Goal: Check status: Check status

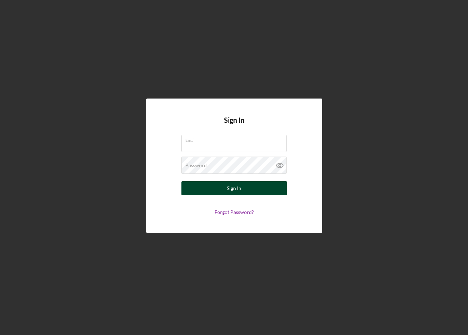
type input "[EMAIL_ADDRESS][PERSON_NAME][DOMAIN_NAME]"
click at [211, 190] on button "Sign In" at bounding box center [233, 188] width 105 height 14
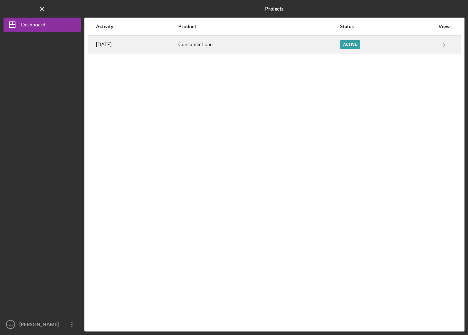
click at [296, 49] on div "Consumer Loan" at bounding box center [258, 45] width 161 height 18
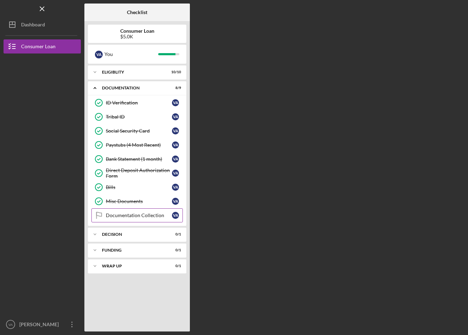
click at [164, 216] on div "Documentation Collection" at bounding box center [139, 215] width 66 height 6
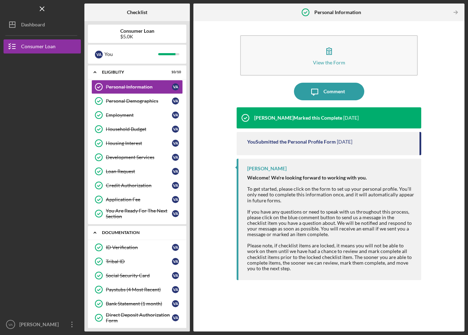
scroll to position [94, 0]
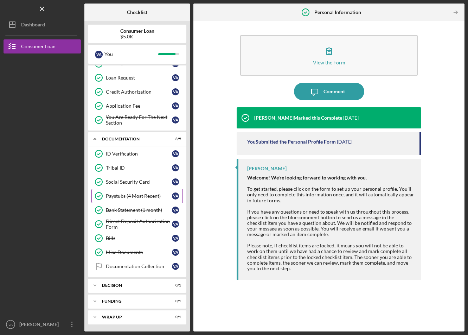
click at [128, 197] on div "Paystubs (4 Most Recent)" at bounding box center [139, 196] width 66 height 6
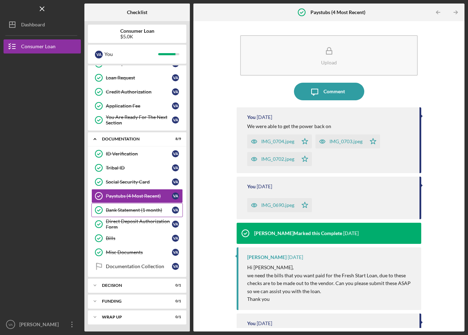
click at [125, 210] on div "Bank Statement (1 month)" at bounding box center [139, 210] width 66 height 6
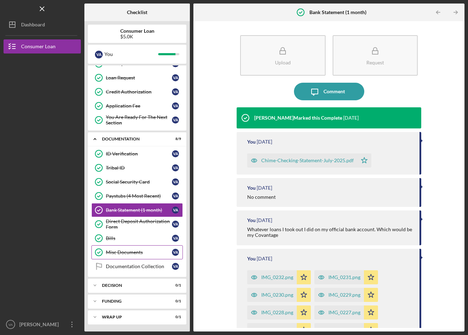
click at [154, 253] on div "Misc Documents" at bounding box center [139, 252] width 66 height 6
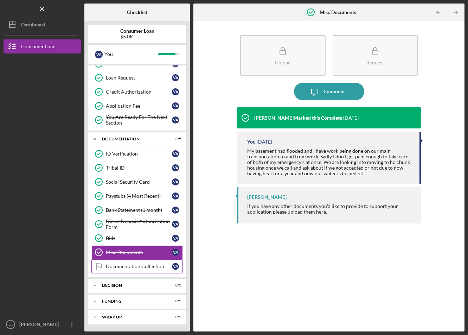
click at [138, 270] on link "Documentation Collection Documentation Collection V A" at bounding box center [136, 266] width 91 height 14
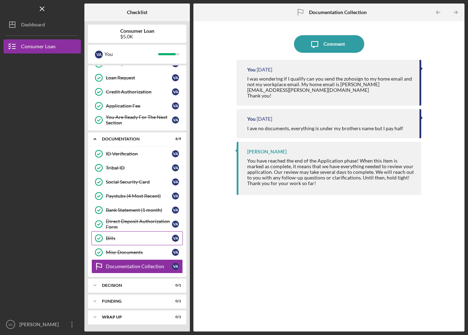
click at [142, 240] on div "Bills" at bounding box center [139, 238] width 66 height 6
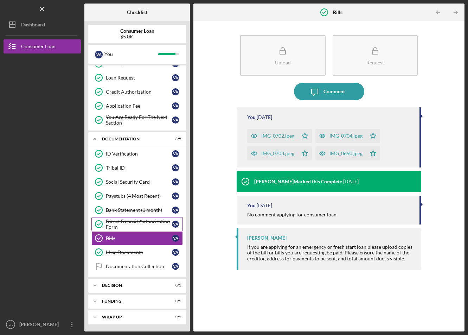
click at [145, 219] on div "Direct Deposit Authorization Form" at bounding box center [139, 223] width 66 height 11
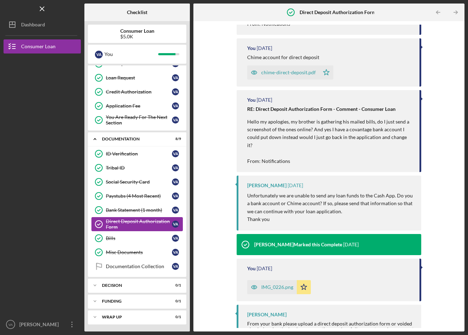
scroll to position [225, 0]
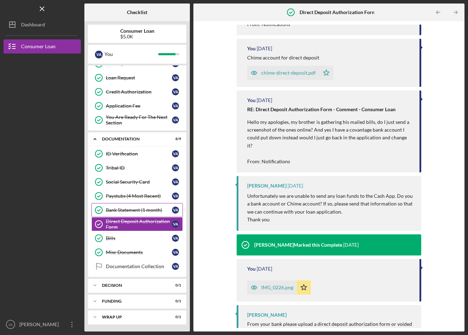
click at [136, 211] on div "Bank Statement (1 month)" at bounding box center [139, 210] width 66 height 6
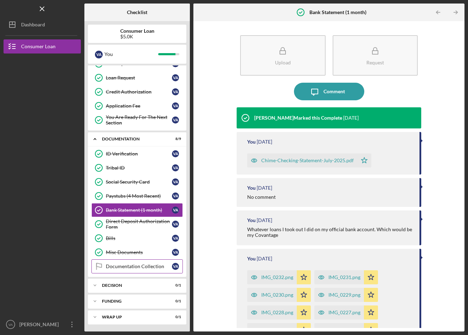
click at [150, 268] on div "Documentation Collection" at bounding box center [139, 266] width 66 height 6
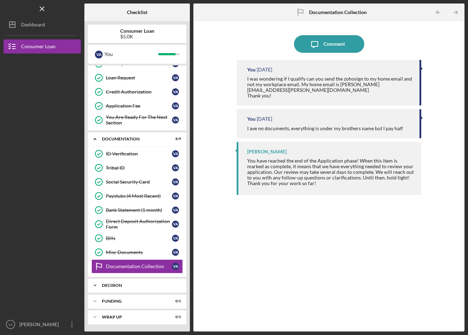
click at [134, 284] on div "Decision" at bounding box center [140, 285] width 76 height 4
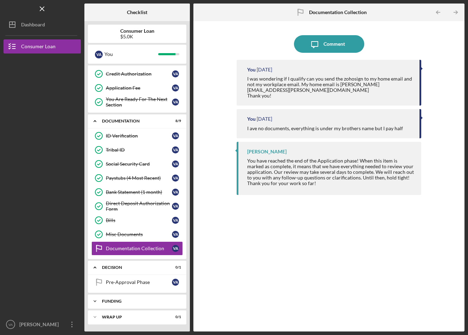
click at [141, 301] on div "Funding" at bounding box center [140, 301] width 76 height 4
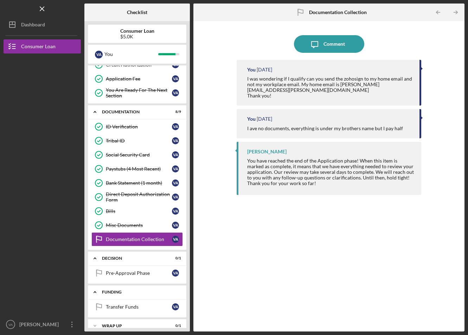
scroll to position [129, 0]
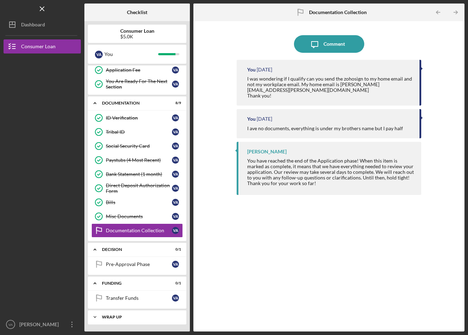
click at [138, 321] on div "Icon/Expander Wrap up 0 / 1" at bounding box center [137, 317] width 98 height 14
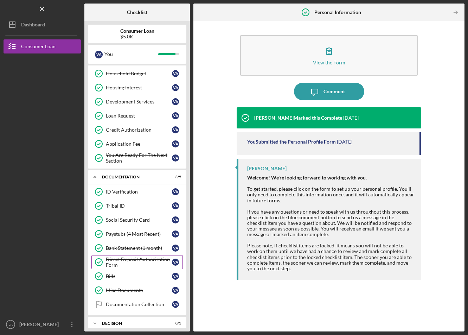
scroll to position [94, 0]
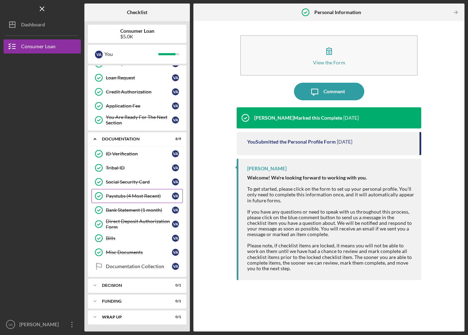
click at [141, 200] on link "Paystubs (4 Most Recent) Paystubs (4 Most Recent) V A" at bounding box center [136, 196] width 91 height 14
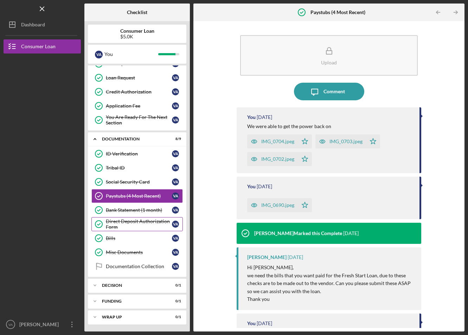
click at [138, 222] on div "Direct Deposit Authorization Form" at bounding box center [139, 223] width 66 height 11
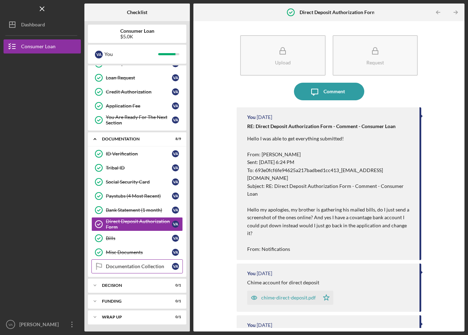
click at [142, 267] on div "Documentation Collection" at bounding box center [139, 266] width 66 height 6
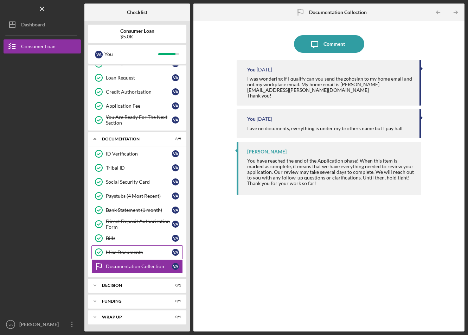
click at [141, 253] on div "Misc Documents" at bounding box center [139, 252] width 66 height 6
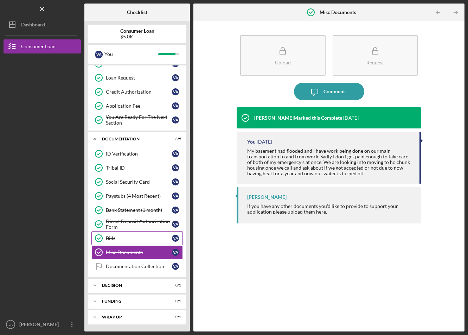
click at [139, 243] on link "Bills Bills V A" at bounding box center [136, 238] width 91 height 14
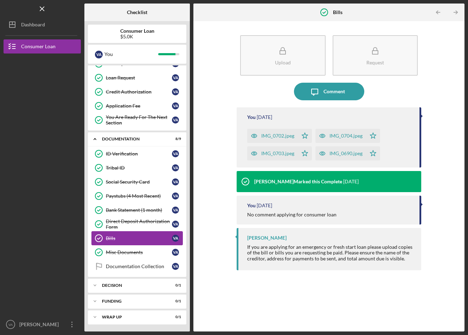
click at [142, 231] on link "Bills Bills V A" at bounding box center [136, 238] width 91 height 14
click at [142, 221] on div "Direct Deposit Authorization Form" at bounding box center [139, 223] width 66 height 11
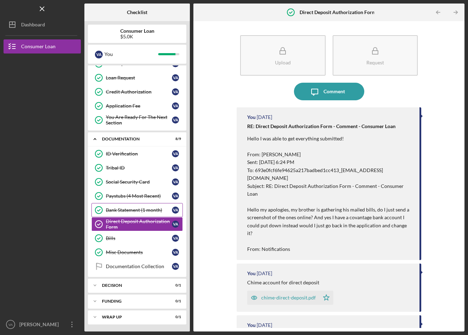
click at [138, 204] on link "Bank Statement (1 month) Bank Statement (1 month) V A" at bounding box center [136, 210] width 91 height 14
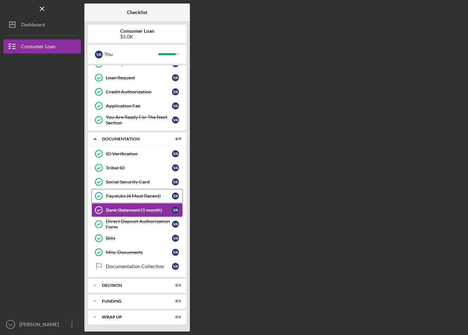
click at [137, 194] on div "Paystubs (4 Most Recent)" at bounding box center [139, 196] width 66 height 6
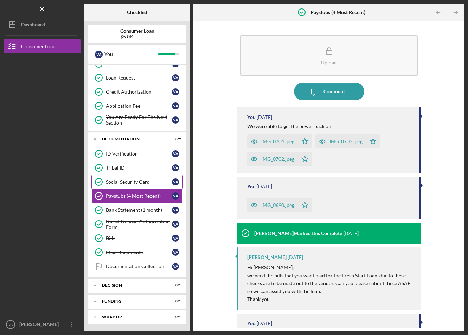
click at [137, 180] on div "Social Security Card" at bounding box center [139, 182] width 66 height 6
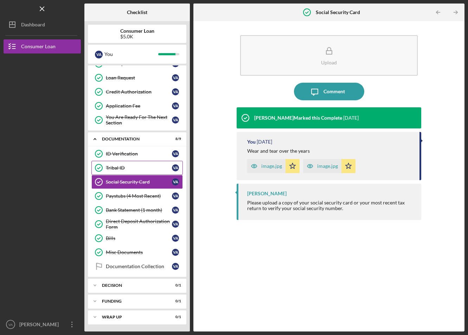
click at [134, 170] on div "Tribal ID" at bounding box center [139, 168] width 66 height 6
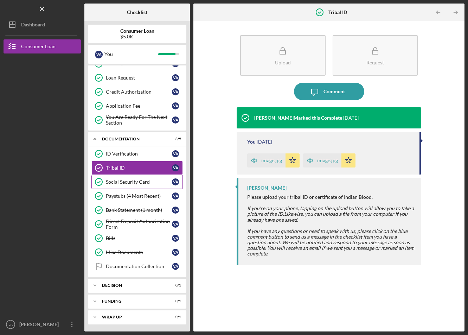
drag, startPoint x: 131, startPoint y: 157, endPoint x: 127, endPoint y: 183, distance: 26.7
click at [131, 156] on link "ID Verification ID Verification V A" at bounding box center [136, 154] width 91 height 14
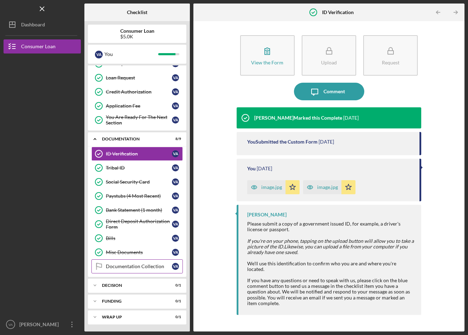
click at [123, 269] on div "Documentation Collection" at bounding box center [139, 266] width 66 height 6
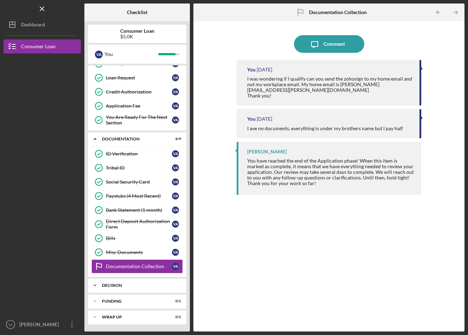
click at [124, 285] on div "Decision" at bounding box center [140, 285] width 76 height 4
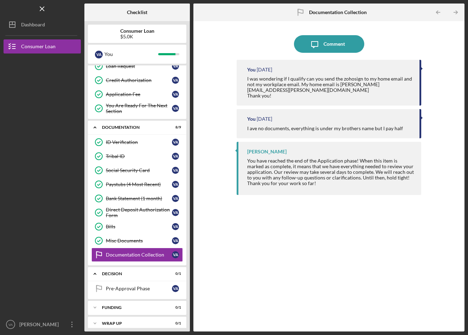
scroll to position [111, 0]
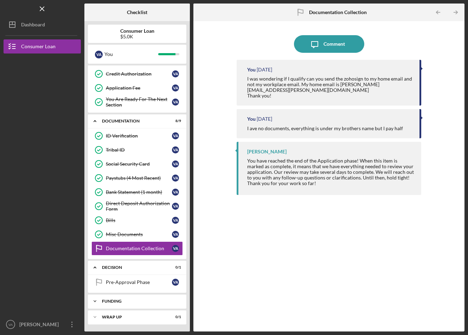
click at [130, 298] on div "Icon/Expander Funding 0 / 1" at bounding box center [137, 301] width 98 height 14
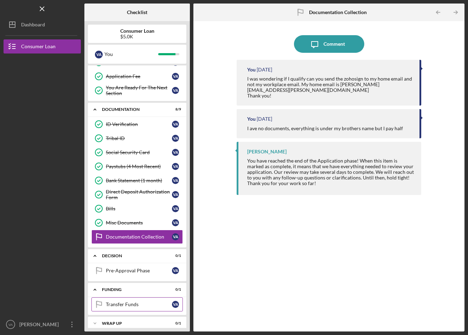
scroll to position [129, 0]
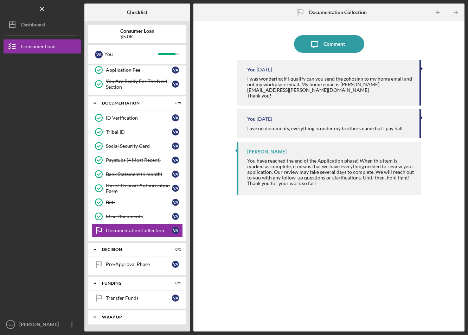
click at [137, 316] on div "Wrap up" at bounding box center [140, 317] width 76 height 4
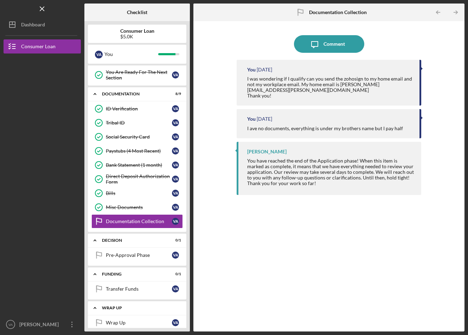
scroll to position [147, 0]
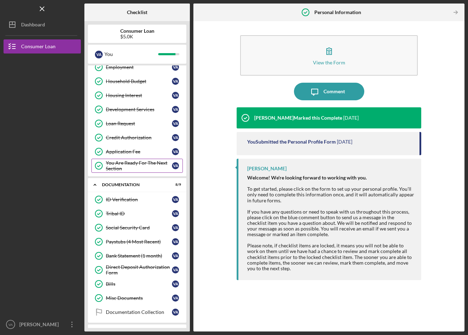
scroll to position [94, 0]
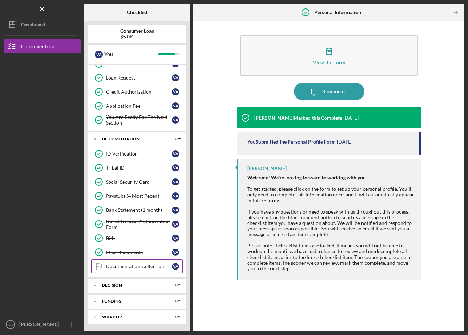
click at [164, 270] on link "Documentation Collection Documentation Collection V A" at bounding box center [136, 266] width 91 height 14
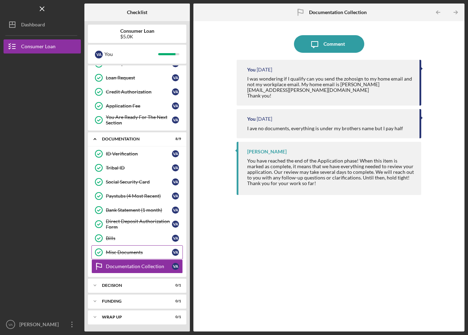
click at [157, 249] on link "Misc Documents Misc Documents V A" at bounding box center [136, 252] width 91 height 14
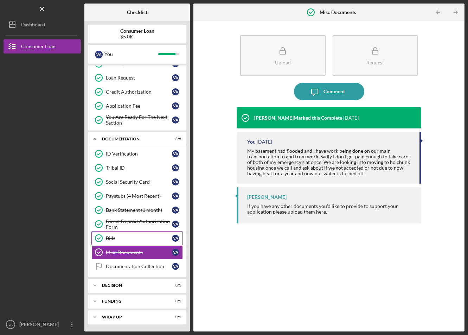
click at [151, 231] on link "Bills Bills V A" at bounding box center [136, 238] width 91 height 14
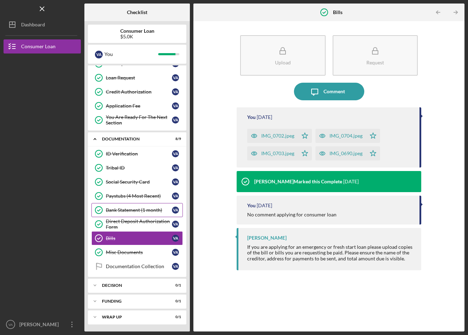
click at [152, 216] on link "Bank Statement (1 month) Bank Statement (1 month) V A" at bounding box center [136, 210] width 91 height 14
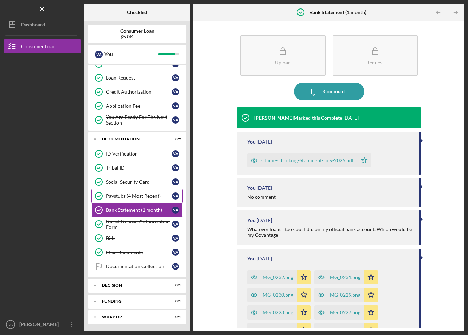
click at [153, 196] on div "Paystubs (4 Most Recent)" at bounding box center [139, 196] width 66 height 6
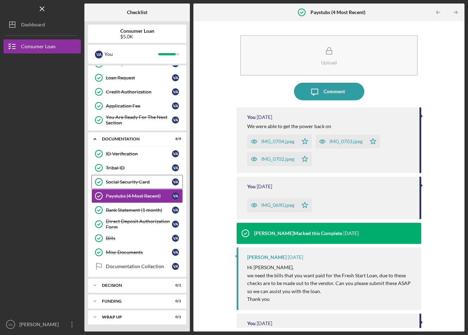
click at [148, 185] on div "Social Security Card" at bounding box center [139, 182] width 66 height 6
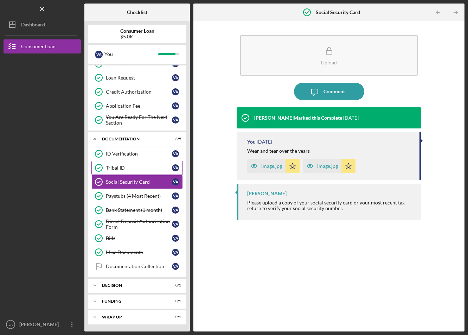
click at [146, 169] on div "Tribal ID" at bounding box center [139, 168] width 66 height 6
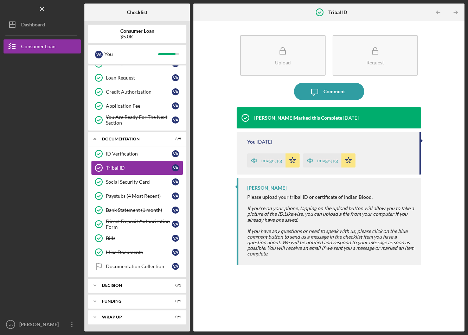
click at [146, 162] on link "Tribal ID Tribal ID V A" at bounding box center [136, 168] width 91 height 14
click at [146, 152] on div "ID Verification" at bounding box center [139, 154] width 66 height 6
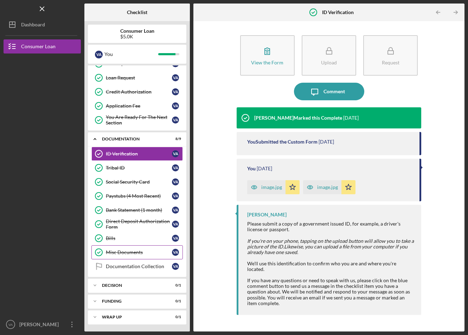
click at [144, 247] on link "Misc Documents Misc Documents V A" at bounding box center [136, 252] width 91 height 14
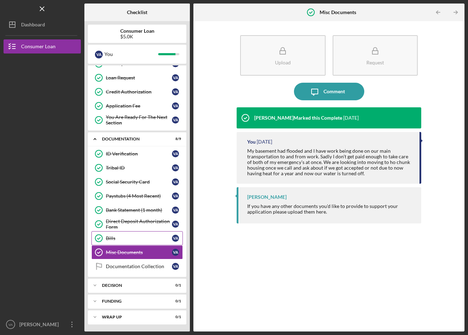
click at [146, 239] on div "Bills" at bounding box center [139, 238] width 66 height 6
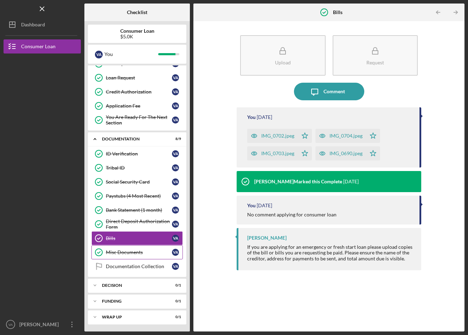
click at [142, 255] on div "Misc Documents" at bounding box center [139, 252] width 66 height 6
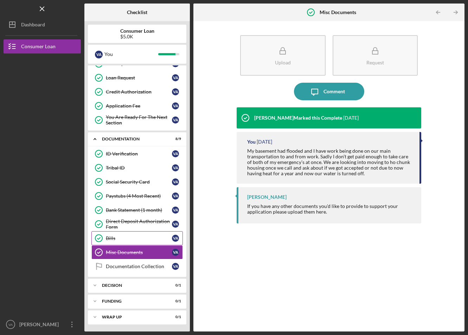
click at [138, 239] on div "Bills" at bounding box center [139, 238] width 66 height 6
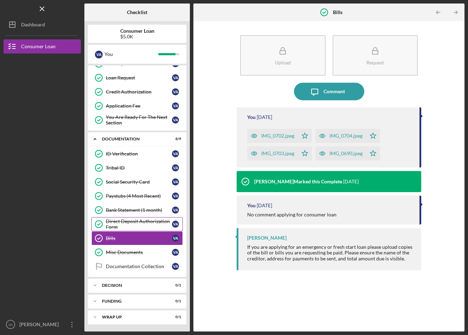
click at [139, 224] on div "Direct Deposit Authorization Form" at bounding box center [139, 223] width 66 height 11
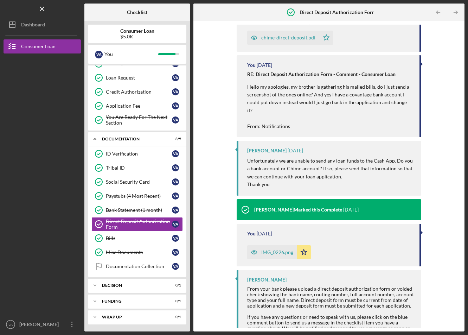
scroll to position [49, 0]
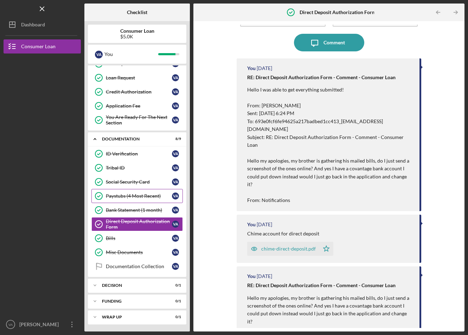
click at [149, 202] on link "Paystubs (4 Most Recent) Paystubs (4 Most Recent) V A" at bounding box center [136, 196] width 91 height 14
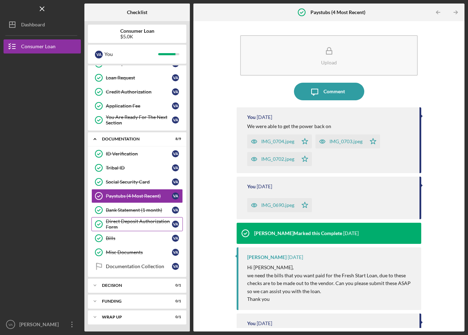
click at [141, 218] on div "Direct Deposit Authorization Form" at bounding box center [139, 223] width 66 height 11
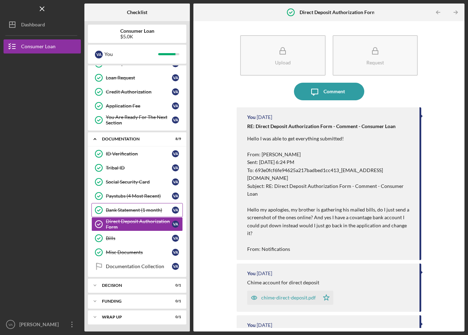
click at [139, 214] on link "Bank Statement (1 month) Bank Statement (1 month) V A" at bounding box center [136, 210] width 91 height 14
